Goal: Information Seeking & Learning: Learn about a topic

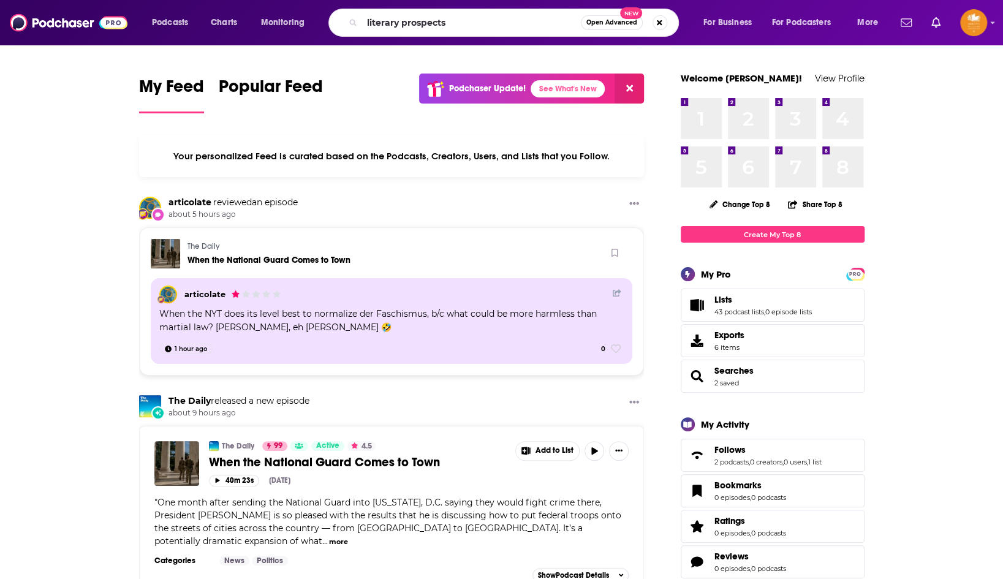
type input "literary prospects"
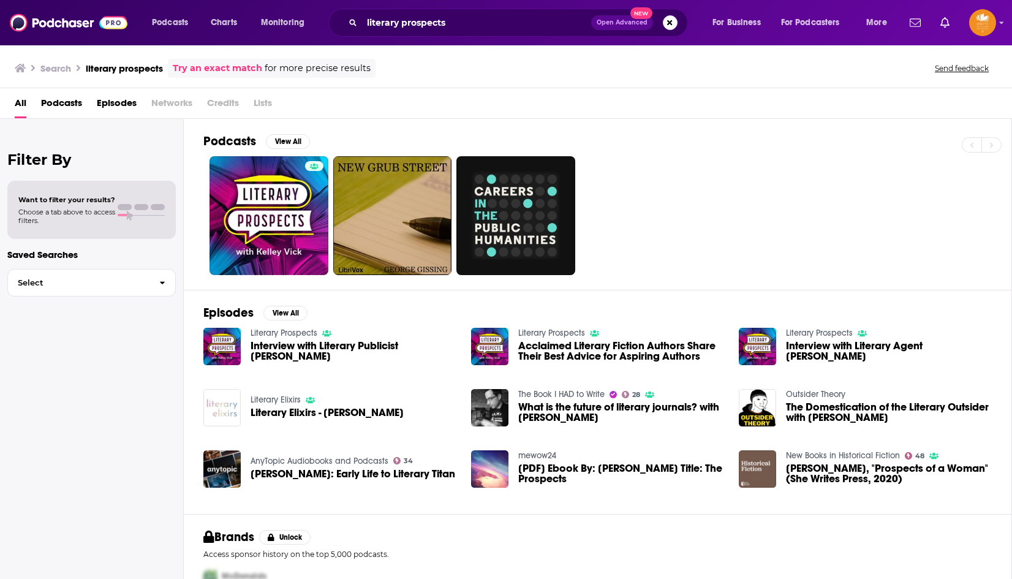
click at [181, 218] on div "Filter By Want to filter your results? Choose a tab above to access filters. Sa…" at bounding box center [92, 408] width 184 height 579
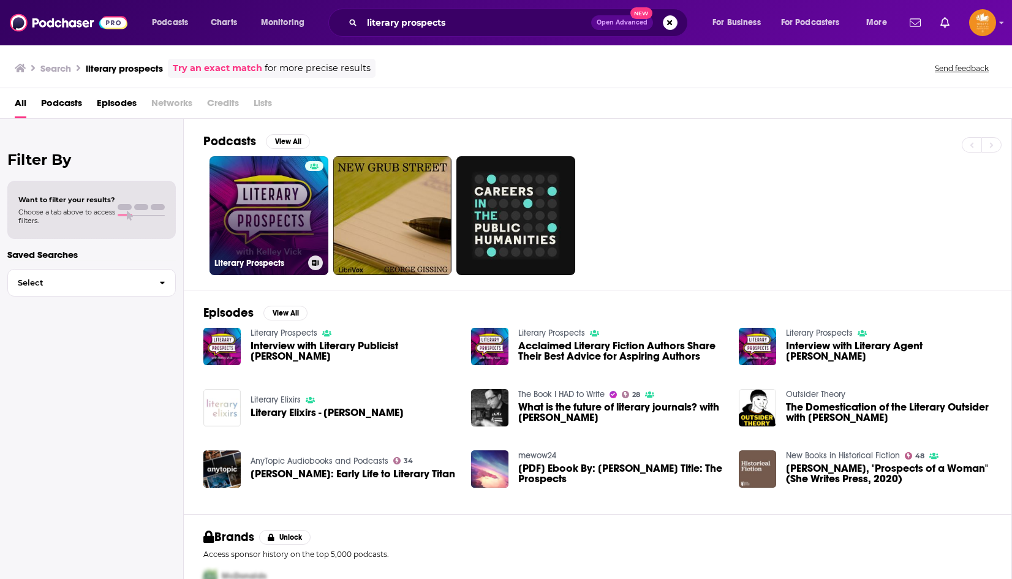
click at [221, 221] on link "Literary Prospects" at bounding box center [269, 215] width 119 height 119
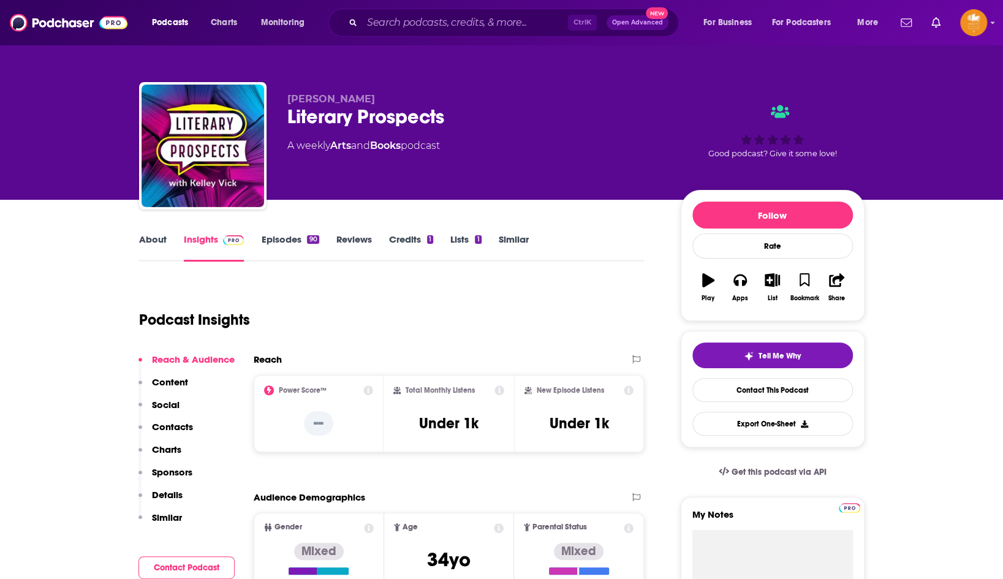
click at [148, 241] on link "About" at bounding box center [153, 247] width 28 height 28
